Goal: Navigation & Orientation: Go to known website

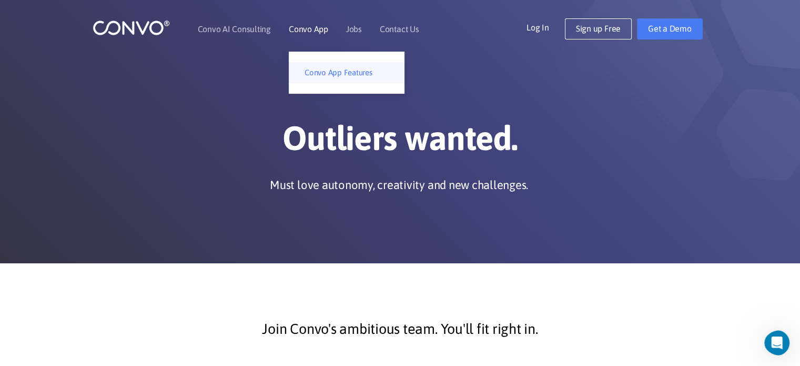
click at [307, 70] on link "Convo App Features" at bounding box center [347, 72] width 116 height 21
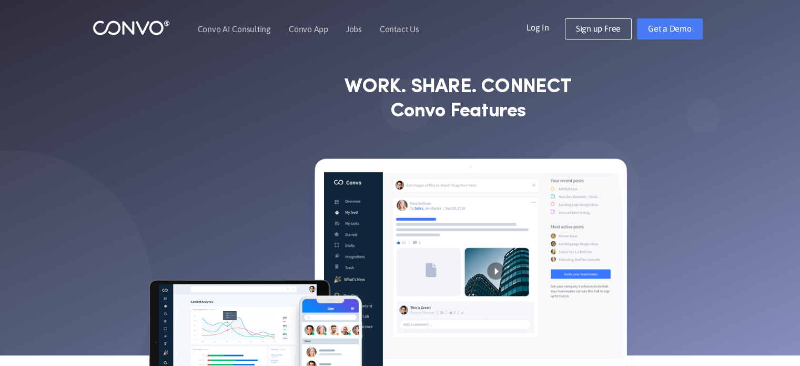
click at [163, 26] on img at bounding box center [131, 27] width 77 height 16
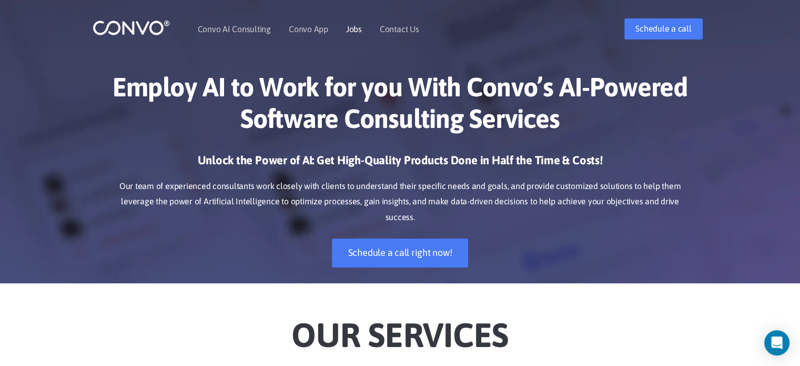
click at [356, 27] on link "Jobs" at bounding box center [354, 29] width 16 height 8
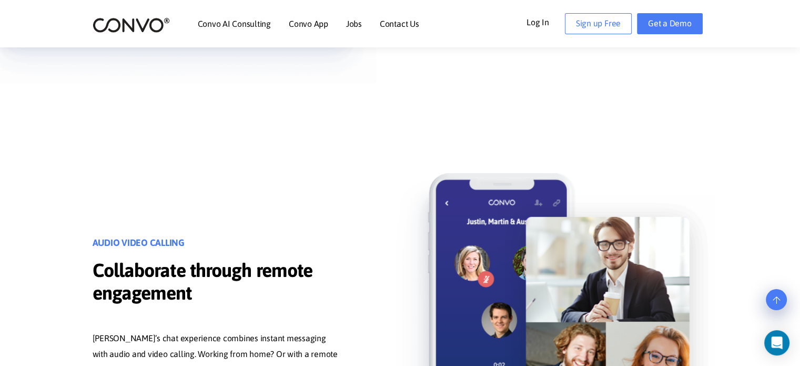
scroll to position [2840, 0]
